Goal: Task Accomplishment & Management: Use online tool/utility

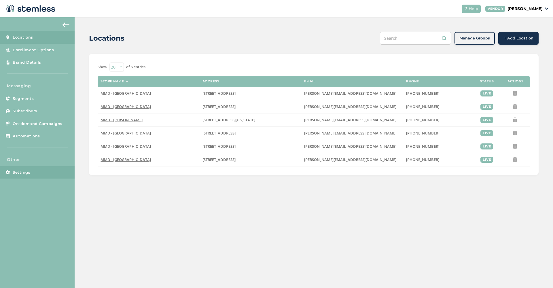
click at [30, 171] on link "Settings" at bounding box center [37, 172] width 75 height 13
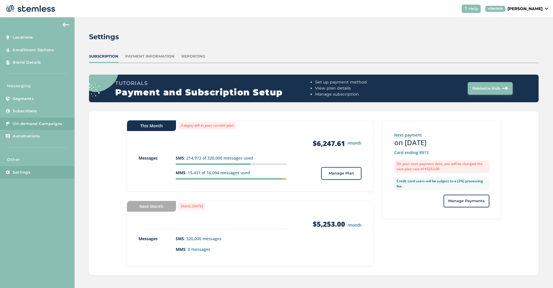
click at [63, 121] on link "On-demand Campaigns" at bounding box center [37, 124] width 75 height 13
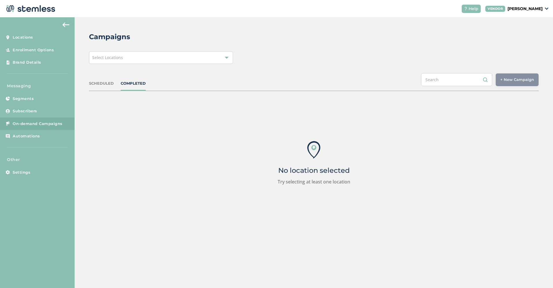
click at [226, 61] on div "Select Locations" at bounding box center [161, 57] width 144 height 13
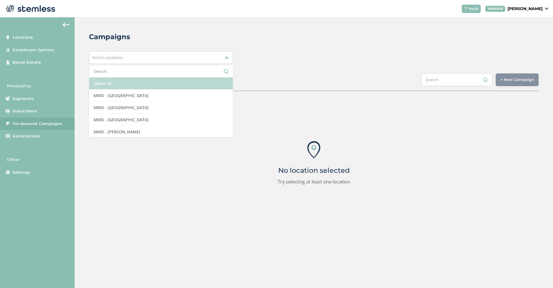
click at [194, 87] on li "Select All" at bounding box center [160, 83] width 143 height 12
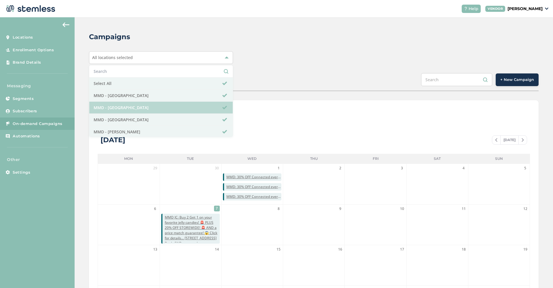
click at [170, 107] on li "MMD - [GEOGRAPHIC_DATA]" at bounding box center [160, 108] width 143 height 12
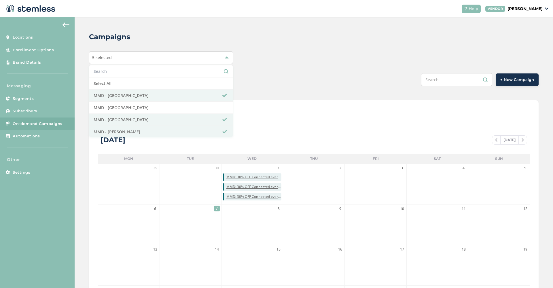
click at [527, 84] on button "+ New Campaign" at bounding box center [517, 79] width 43 height 13
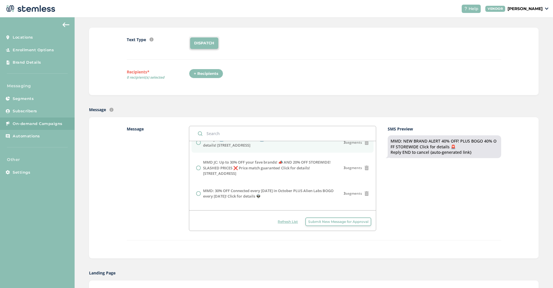
scroll to position [144, 0]
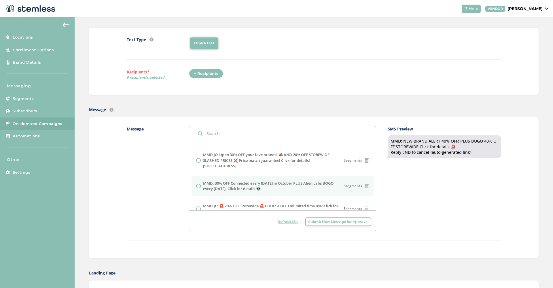
click at [245, 181] on label "MMD: 30% OFF Connected every [DATE] in October PLUS Alien Labs BOGO every [DATE…" at bounding box center [273, 186] width 141 height 11
radio input "false"
radio input "true"
click at [478, 187] on div "SMS Preview MMD: 30% OFF Connected every [DATE] in October PLUS Alien Labs BOGO…" at bounding box center [444, 178] width 113 height 105
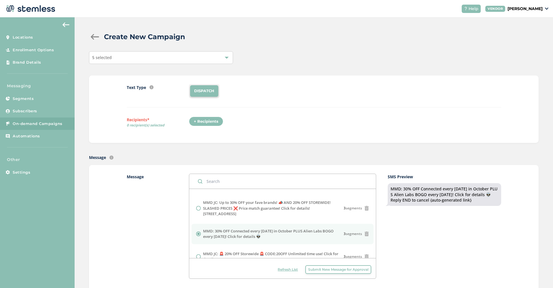
scroll to position [0, 0]
click at [224, 60] on div "5 selected" at bounding box center [161, 57] width 144 height 13
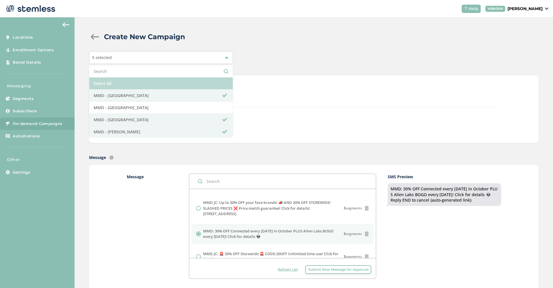
click at [177, 86] on li "Select All" at bounding box center [160, 83] width 143 height 12
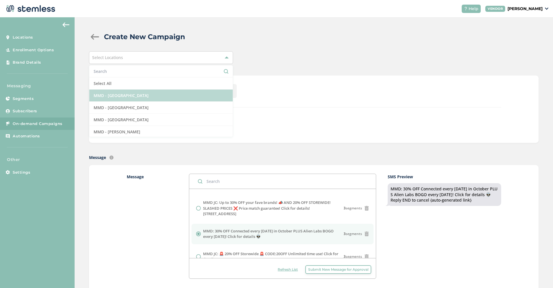
click at [174, 94] on li "MMD - [GEOGRAPHIC_DATA]" at bounding box center [160, 96] width 143 height 12
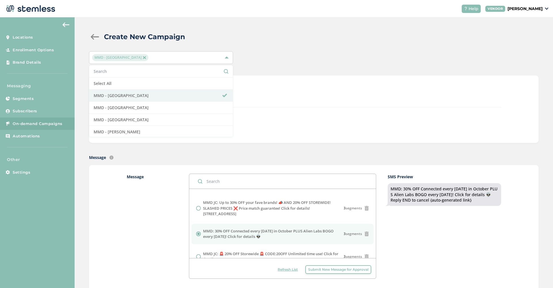
click at [361, 91] on div "DISPATCH" at bounding box center [345, 91] width 312 height 14
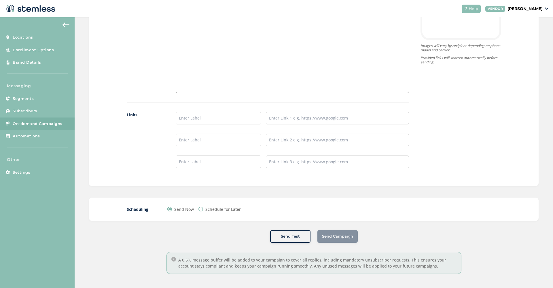
scroll to position [441, 0]
click at [274, 118] on input "text" at bounding box center [337, 118] width 143 height 13
paste input "[URL][DOMAIN_NAME]"
type input "[URL][DOMAIN_NAME]"
click at [206, 119] on input "text" at bounding box center [219, 118] width 86 height 13
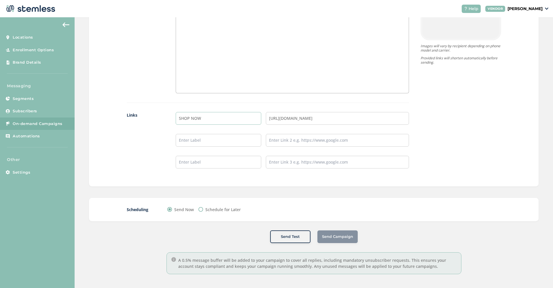
type input "SHOP NOW"
click at [525, 46] on div "Images 0/5 Up to 5 images. Body Text Links SHOP NOW [URL][DOMAIN_NAME] {Store L…" at bounding box center [314, 37] width 450 height 299
drag, startPoint x: 371, startPoint y: 118, endPoint x: 206, endPoint y: 113, distance: 164.8
click at [206, 113] on li "SHOP NOW [URL][DOMAIN_NAME]" at bounding box center [292, 118] width 233 height 13
paste input "[URL][DOMAIN_NAME]"
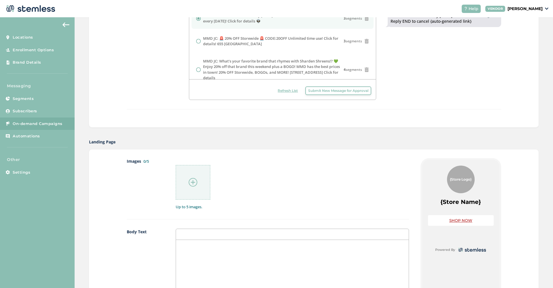
scroll to position [264, 0]
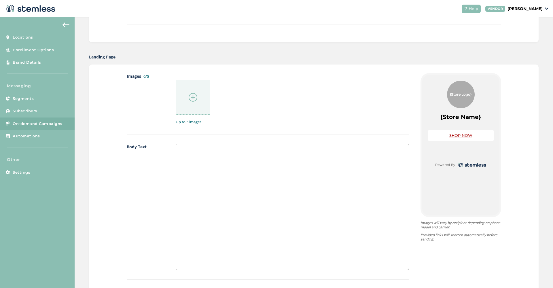
type input "[URL][DOMAIN_NAME]"
click at [194, 96] on img at bounding box center [193, 97] width 9 height 9
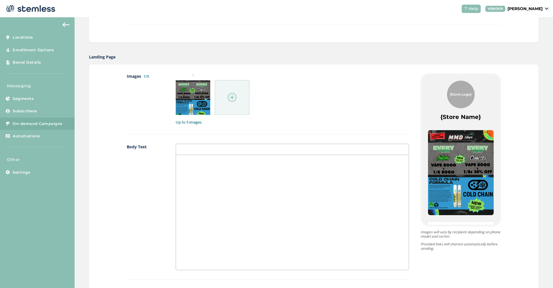
click at [231, 96] on img at bounding box center [232, 97] width 9 height 9
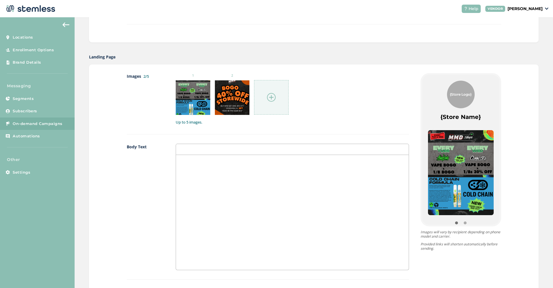
click at [269, 94] on img at bounding box center [271, 97] width 9 height 9
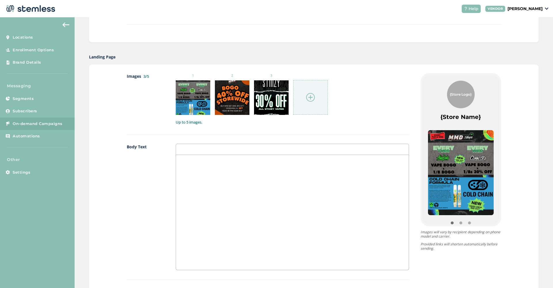
click at [310, 94] on img at bounding box center [310, 97] width 9 height 9
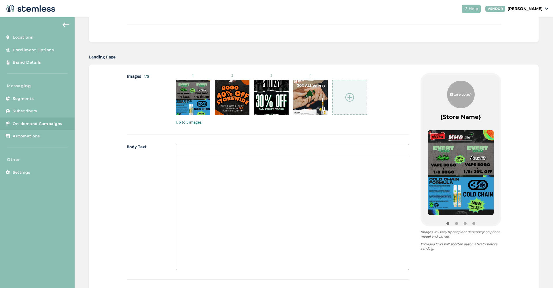
click at [279, 187] on div at bounding box center [292, 212] width 233 height 115
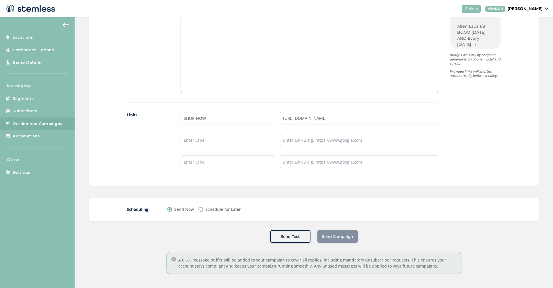
scroll to position [441, 0]
click at [216, 210] on label "Schedule for Later" at bounding box center [222, 210] width 35 height 6
click at [203, 210] on input "Schedule for Later" at bounding box center [200, 209] width 5 height 5
radio input "true"
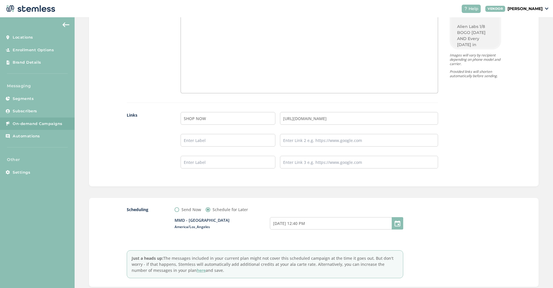
click at [182, 209] on label "Send Now" at bounding box center [191, 210] width 20 height 6
click at [179, 209] on input "Send Now" at bounding box center [177, 209] width 5 height 5
radio input "true"
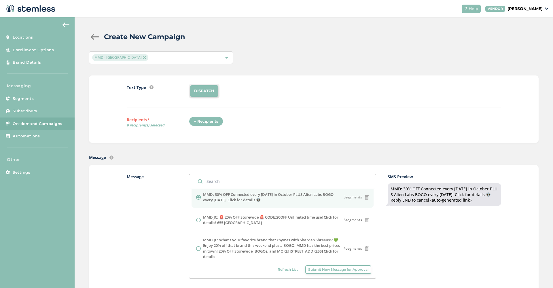
scroll to position [0, 0]
click at [203, 57] on div "MMD - [GEOGRAPHIC_DATA]" at bounding box center [158, 57] width 132 height 7
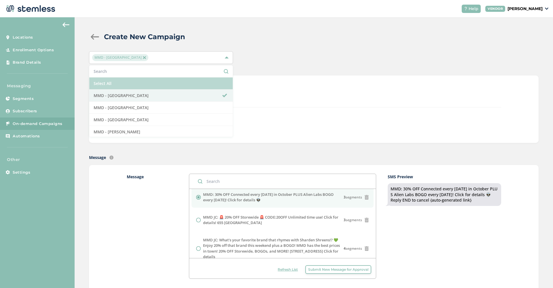
click at [184, 82] on li "Select All" at bounding box center [160, 83] width 143 height 12
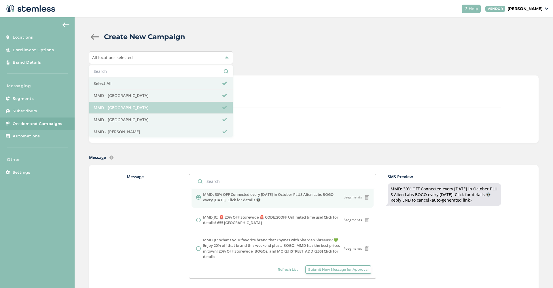
click at [181, 103] on li "MMD - [GEOGRAPHIC_DATA]" at bounding box center [160, 108] width 143 height 12
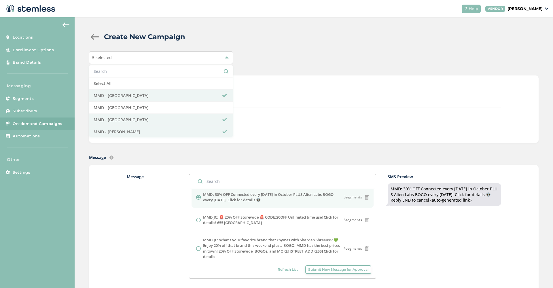
click at [347, 99] on div "Text Type SMS : A cost effective way to reach your customers. Send a intro text…" at bounding box center [314, 95] width 374 height 23
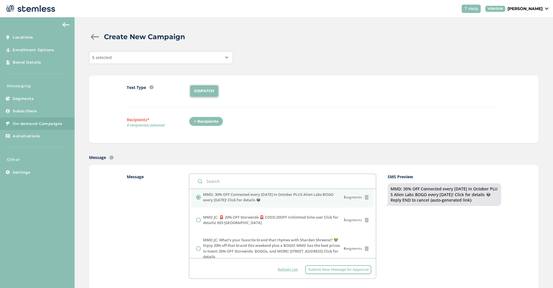
click at [209, 126] on div "+ Recipients" at bounding box center [208, 123] width 38 height 13
click at [207, 123] on div "+ Recipients" at bounding box center [206, 122] width 34 height 10
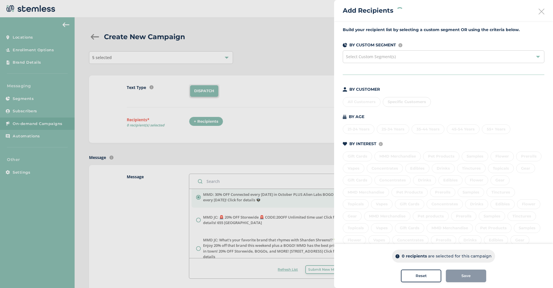
click at [486, 59] on div "Select Custom Segment(s)" at bounding box center [444, 56] width 202 height 13
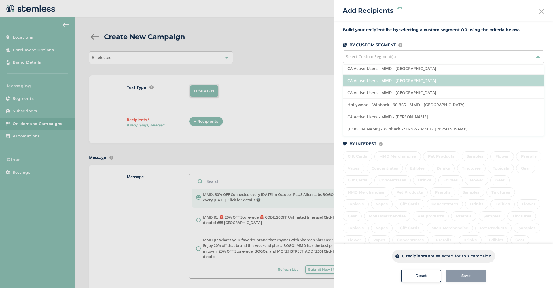
scroll to position [16, 0]
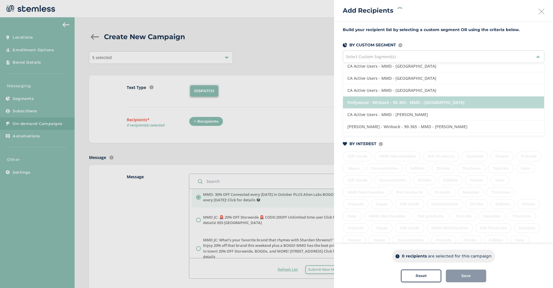
click at [470, 102] on li "Hollywood - Winback - 90-365 - MMD - [GEOGRAPHIC_DATA]" at bounding box center [443, 103] width 201 height 12
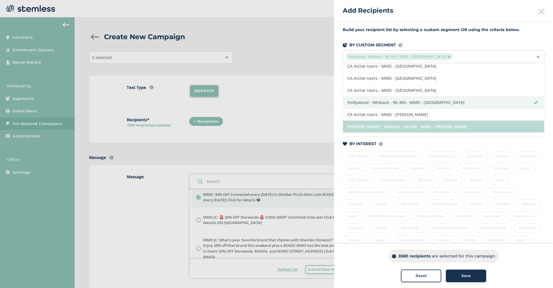
click at [468, 124] on li "[PERSON_NAME] - Winback - 90-365 - MMD - [PERSON_NAME]" at bounding box center [443, 127] width 201 height 12
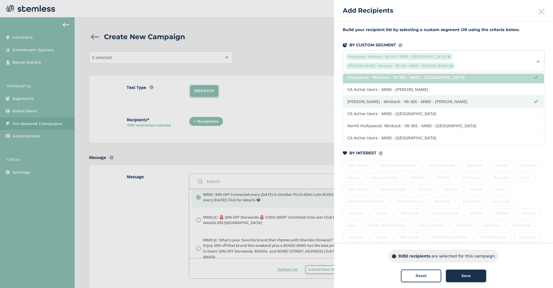
scroll to position [52, 0]
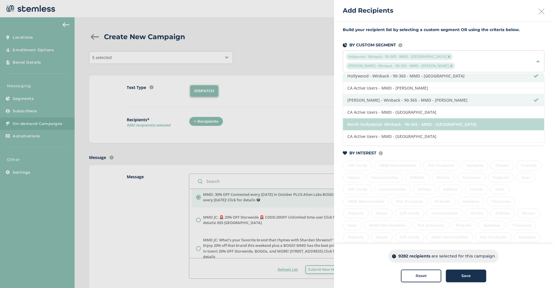
click at [468, 122] on li "North Hollywood- Winback - 90-365 - MMD - [GEOGRAPHIC_DATA]" at bounding box center [443, 124] width 201 height 12
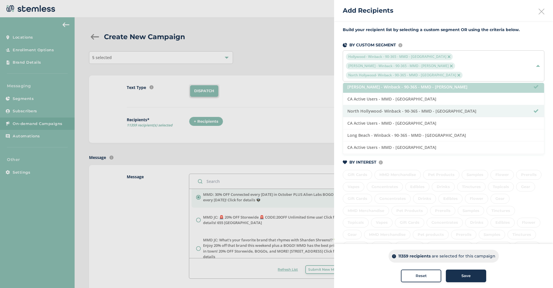
scroll to position [81, 0]
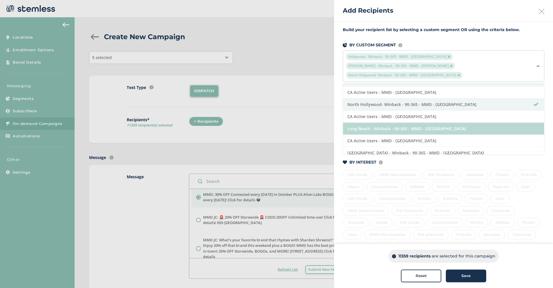
click at [466, 127] on li "Long Beach - Winback - 90-365 - MMD - [GEOGRAPHIC_DATA]" at bounding box center [443, 129] width 201 height 12
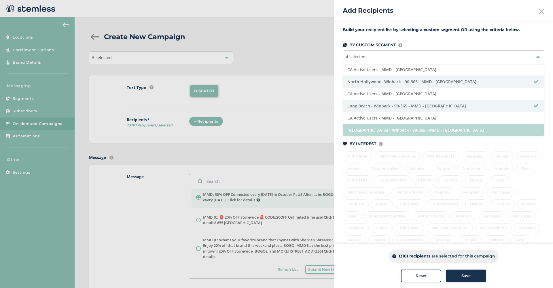
scroll to position [86, 0]
click at [469, 129] on li "[GEOGRAPHIC_DATA] - Winback - 90-365 - MMD - [GEOGRAPHIC_DATA]" at bounding box center [443, 130] width 201 height 12
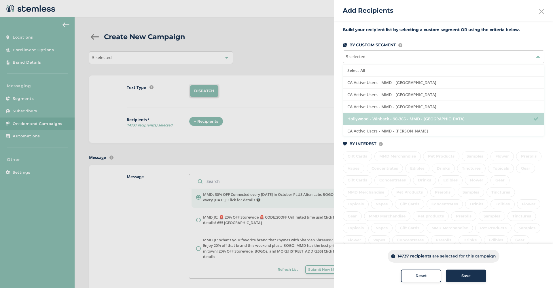
scroll to position [0, 0]
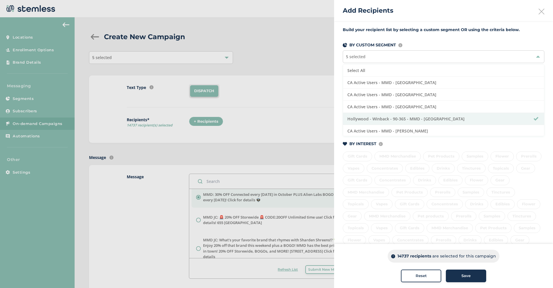
click at [475, 281] on button "Save" at bounding box center [466, 276] width 40 height 13
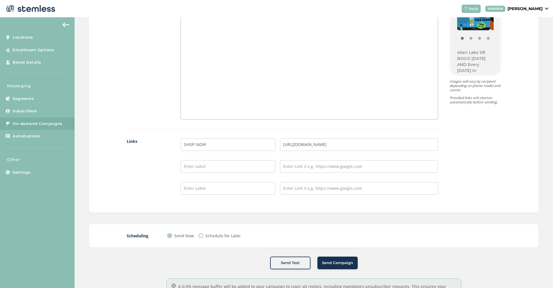
scroll to position [427, 0]
click at [343, 261] on span "Send Campaign" at bounding box center [337, 264] width 31 height 6
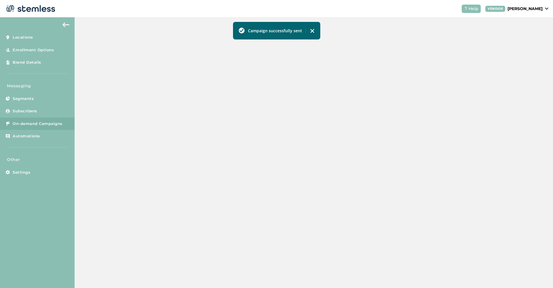
scroll to position [102, 0]
